Goal: Information Seeking & Learning: Learn about a topic

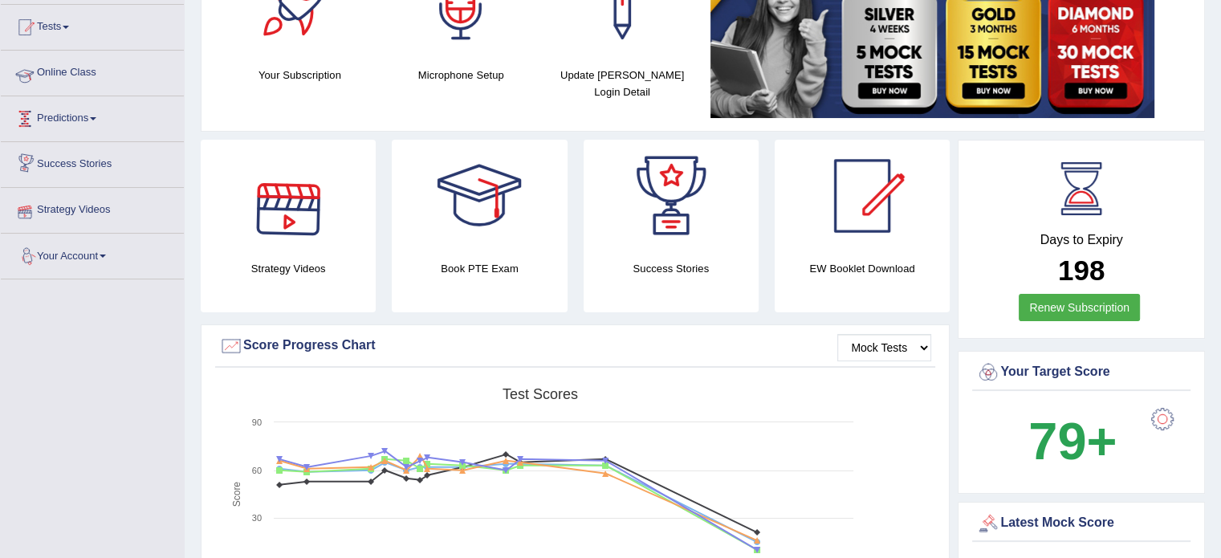
scroll to position [80, 0]
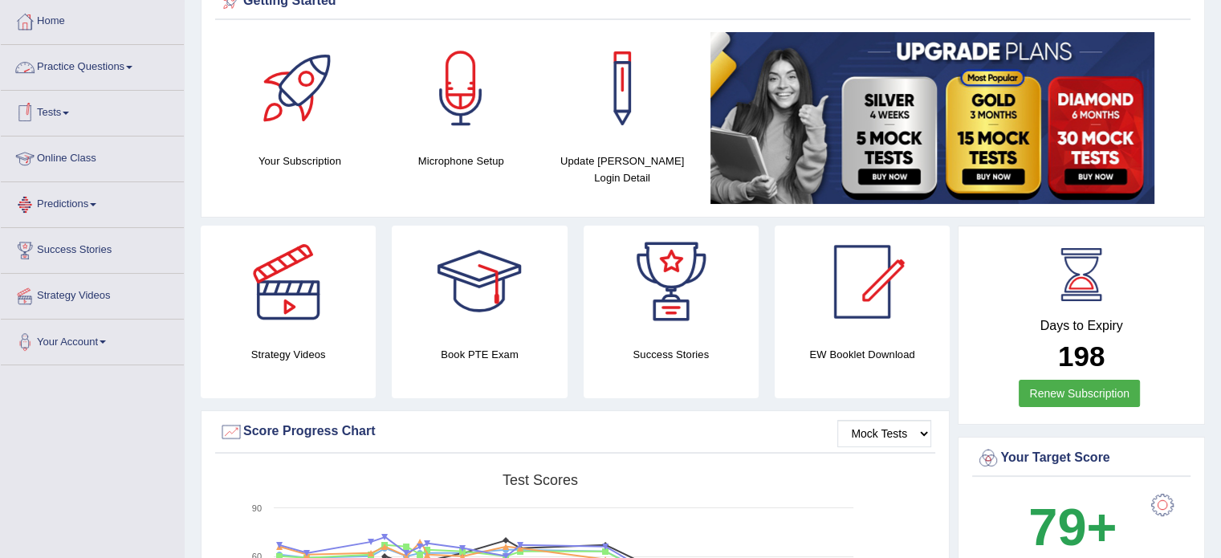
click at [87, 148] on link "Online Class" at bounding box center [92, 156] width 183 height 40
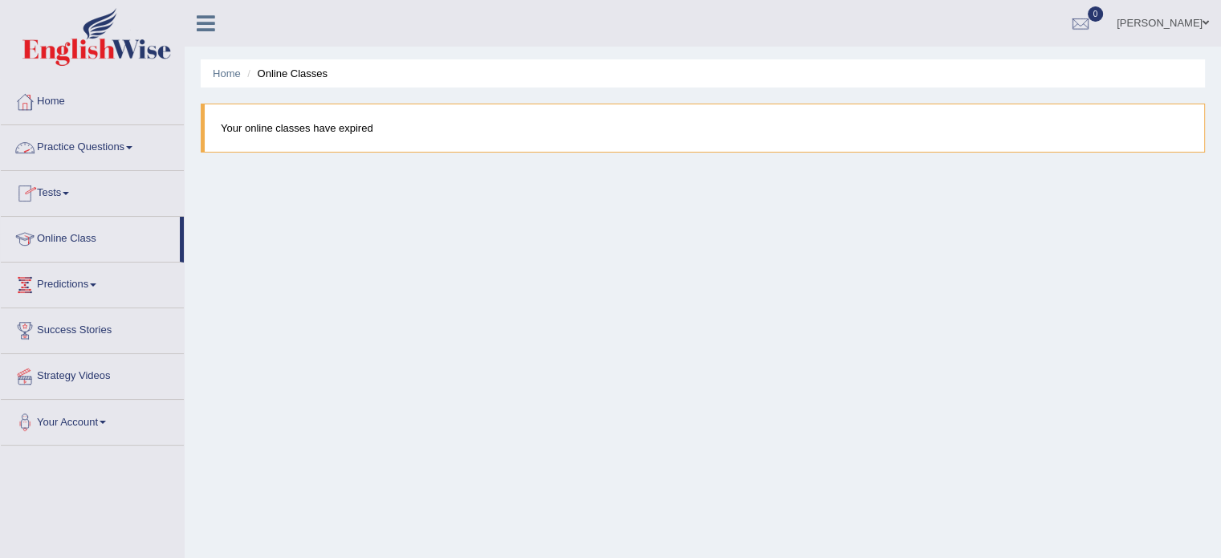
click at [87, 140] on link "Practice Questions" at bounding box center [92, 145] width 183 height 40
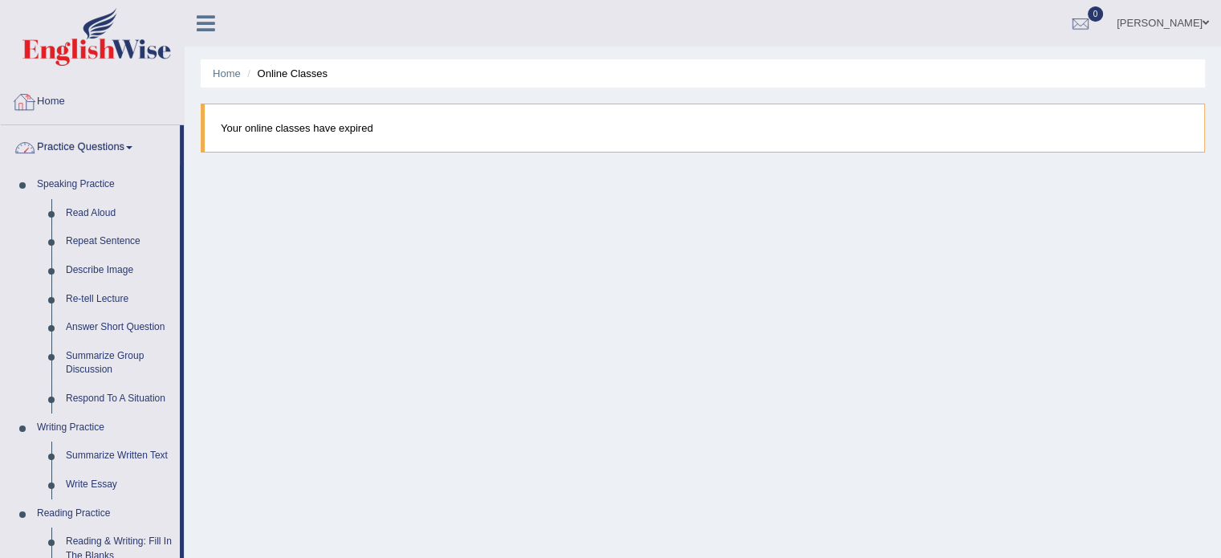
click at [57, 83] on link "Home" at bounding box center [92, 99] width 183 height 40
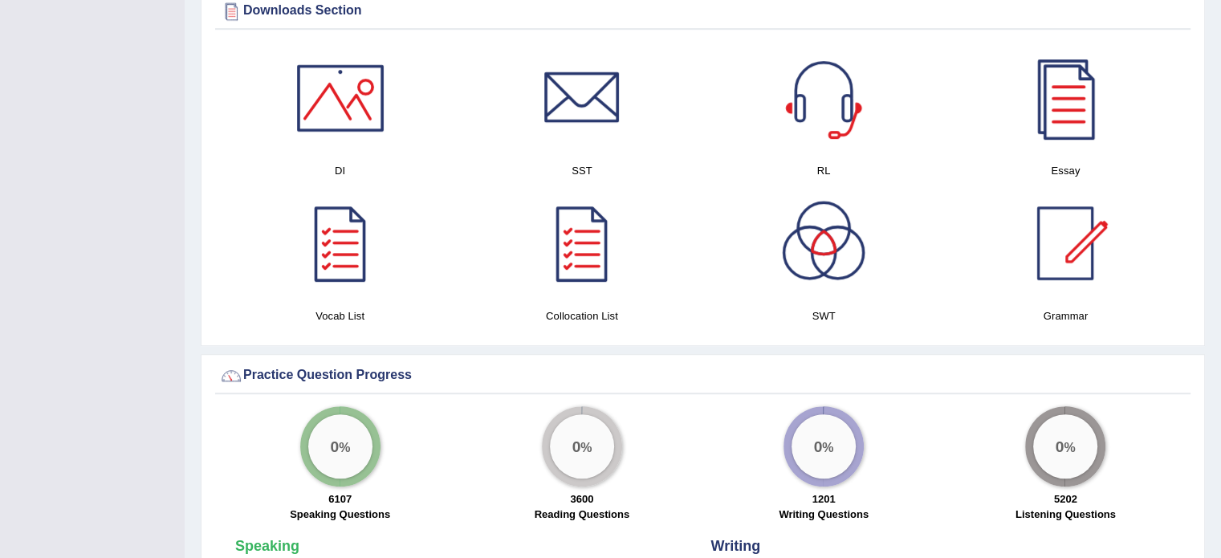
scroll to position [803, 0]
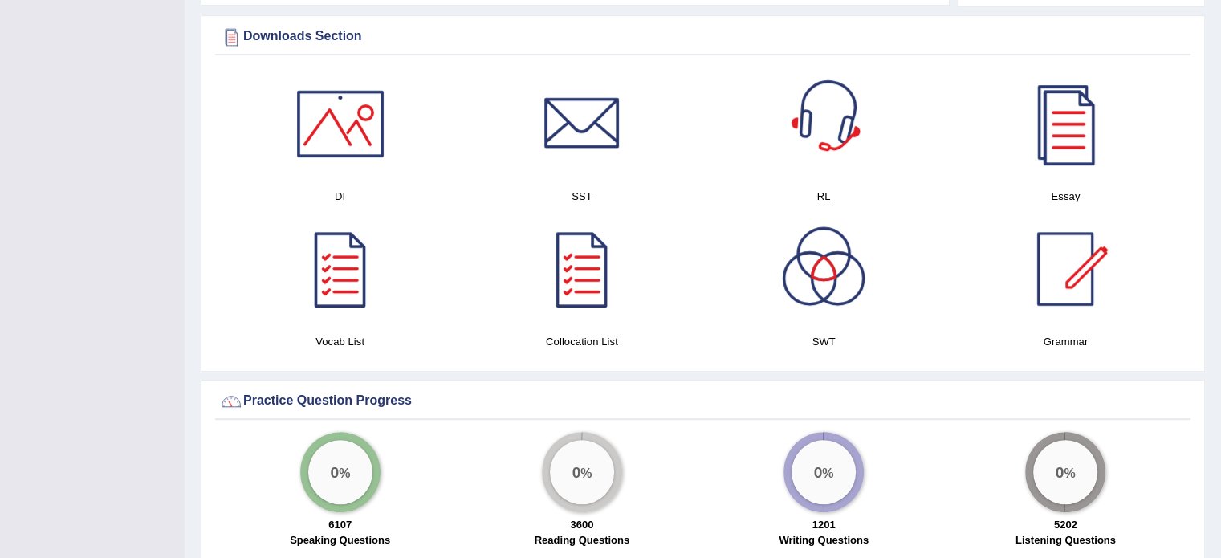
click at [832, 165] on div at bounding box center [823, 123] width 112 height 112
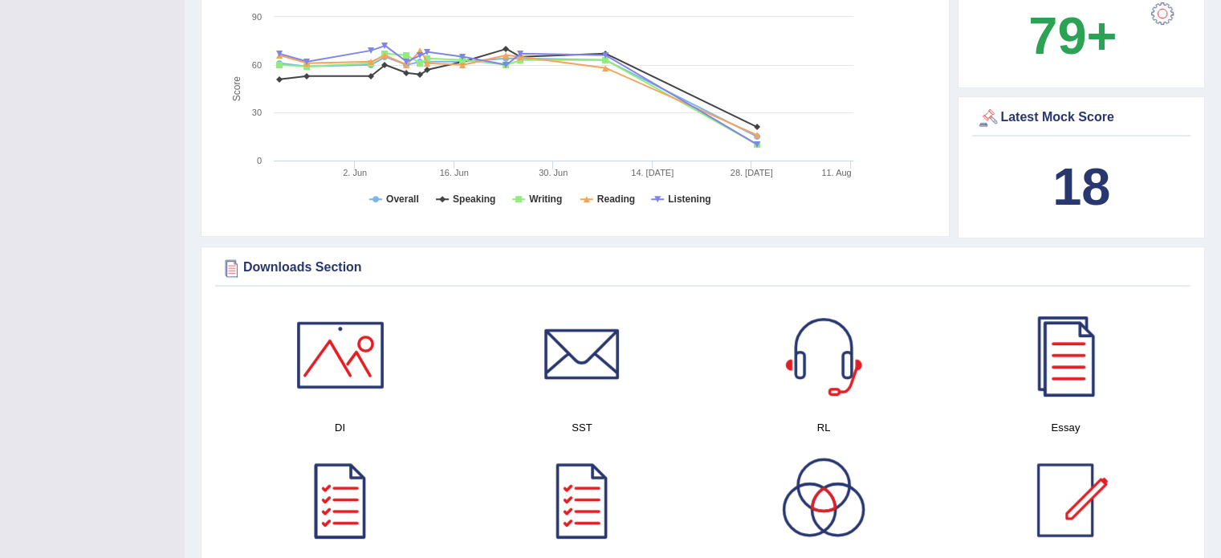
scroll to position [487, 0]
